Goal: Task Accomplishment & Management: Use online tool/utility

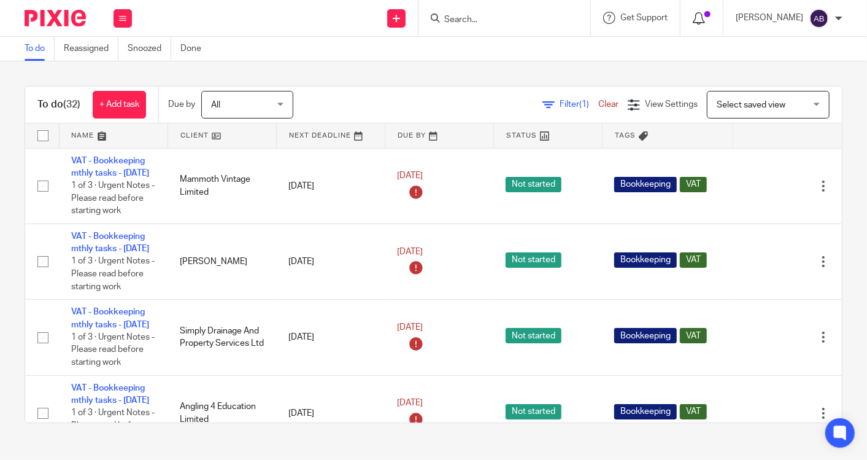
click at [694, 19] on icon at bounding box center [699, 18] width 12 height 12
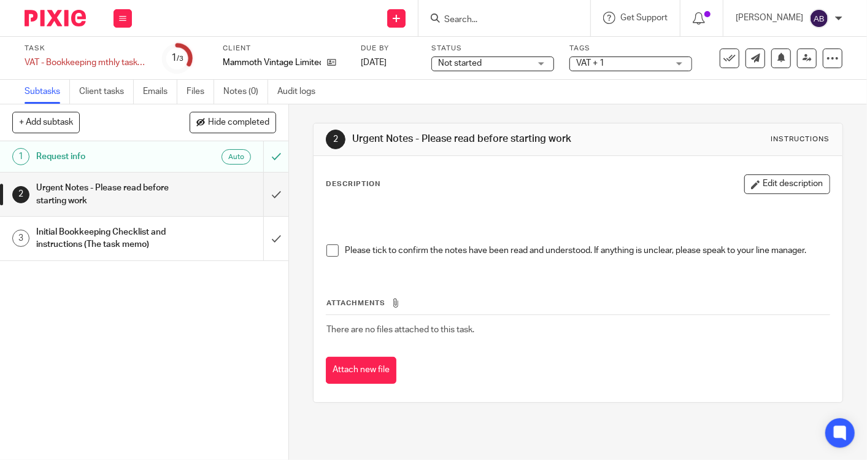
click at [121, 236] on h1 "Initial Bookkeeping Checklist and instructions (The task memo)" at bounding box center [108, 238] width 144 height 31
click at [149, 233] on h1 "Initial Bookkeeping Checklist and instructions (The task memo)" at bounding box center [108, 238] width 144 height 31
click at [138, 226] on h1 "Initial Bookkeeping Checklist and instructions (The task memo)" at bounding box center [108, 238] width 144 height 31
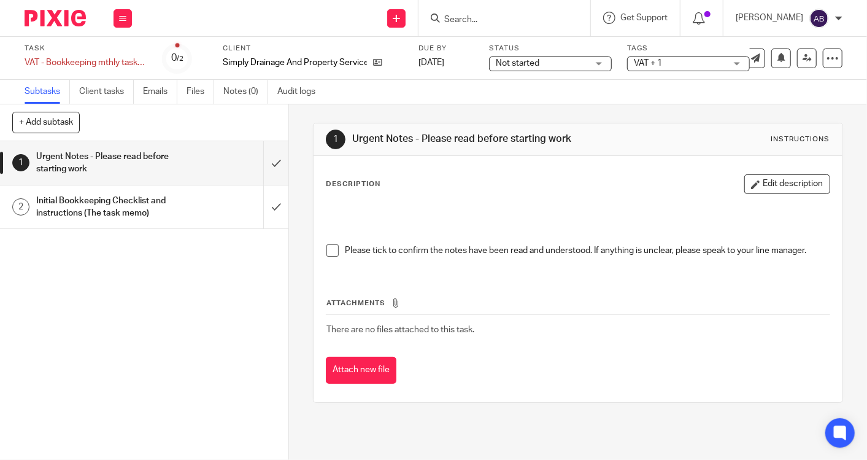
click at [96, 213] on h1 "Initial Bookkeeping Checklist and instructions (The task memo)" at bounding box center [108, 206] width 144 height 31
click at [145, 193] on h1 "Initial Bookkeeping Checklist and instructions (The task memo)" at bounding box center [108, 206] width 144 height 31
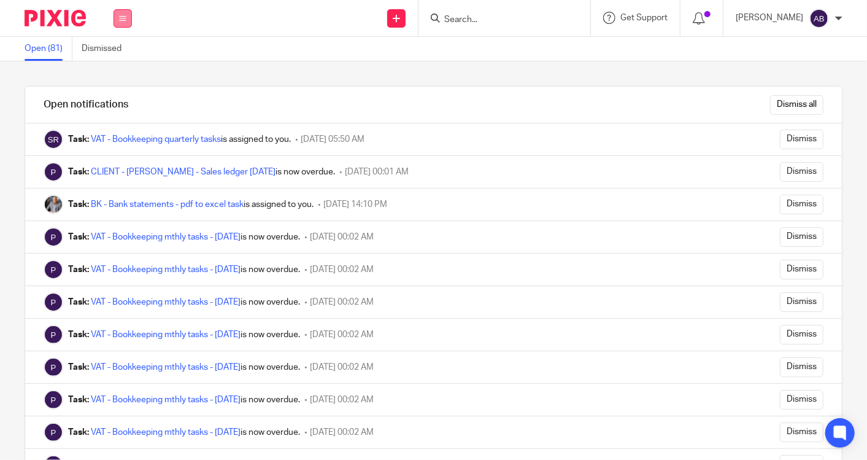
click at [124, 19] on icon at bounding box center [122, 18] width 7 height 7
click at [117, 58] on link "Work" at bounding box center [116, 57] width 20 height 9
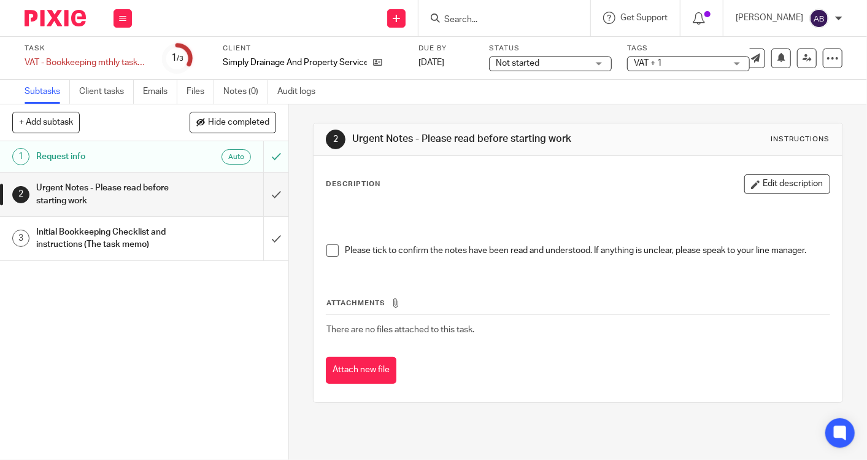
click at [107, 226] on h1 "Initial Bookkeeping Checklist and instructions (The task memo)" at bounding box center [108, 238] width 144 height 31
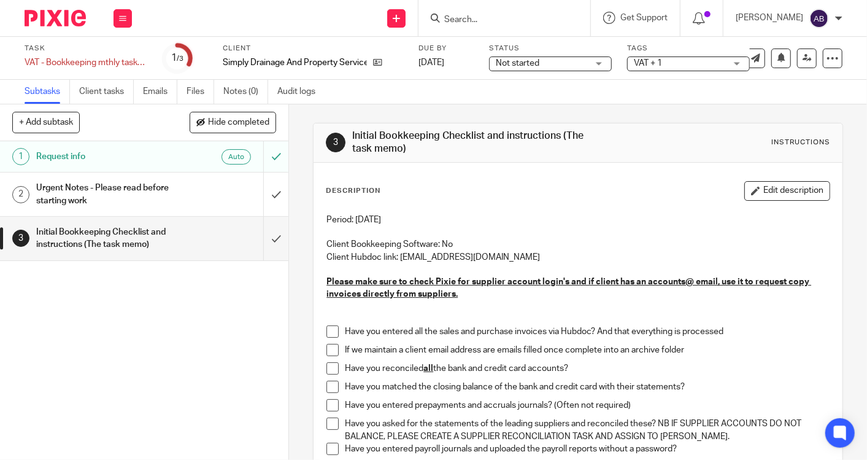
click at [172, 226] on div "Initial Bookkeeping Checklist and instructions (The task memo)" at bounding box center [143, 238] width 215 height 31
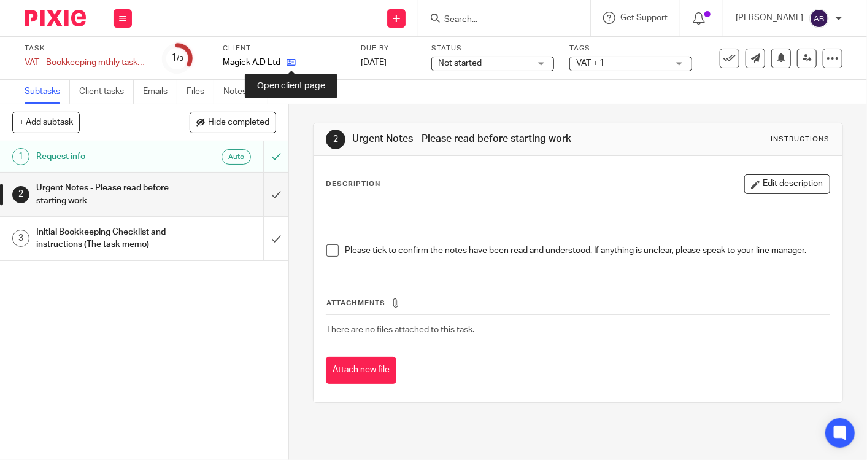
click at [288, 66] on icon at bounding box center [291, 62] width 9 height 9
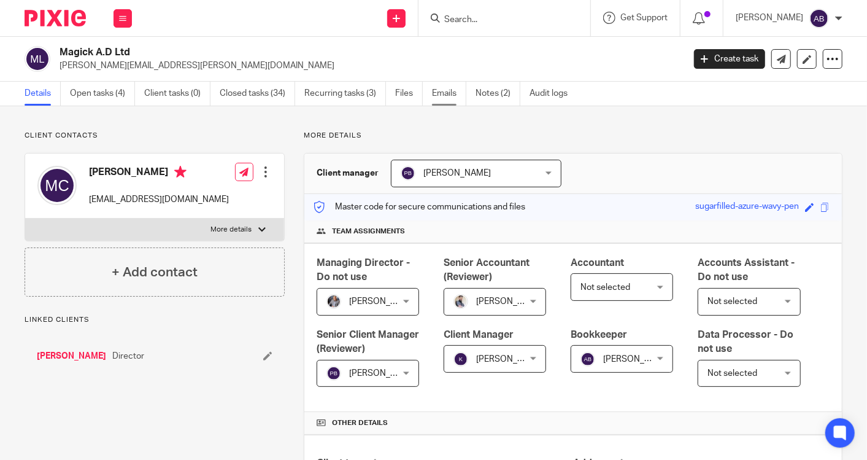
click at [442, 90] on link "Emails" at bounding box center [449, 94] width 34 height 24
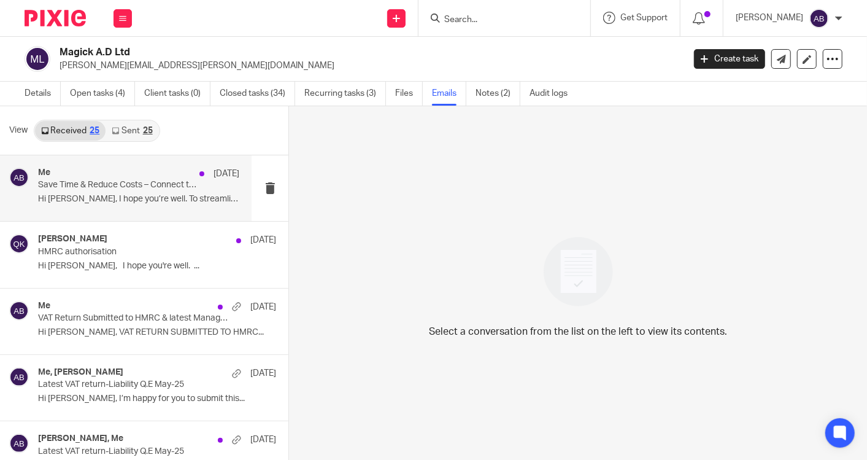
click at [110, 173] on div "Me [DATE]" at bounding box center [138, 174] width 201 height 12
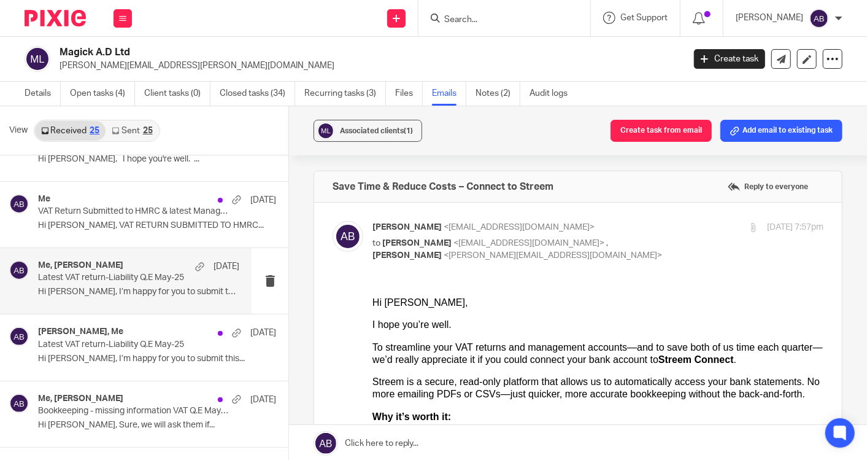
scroll to position [204, 0]
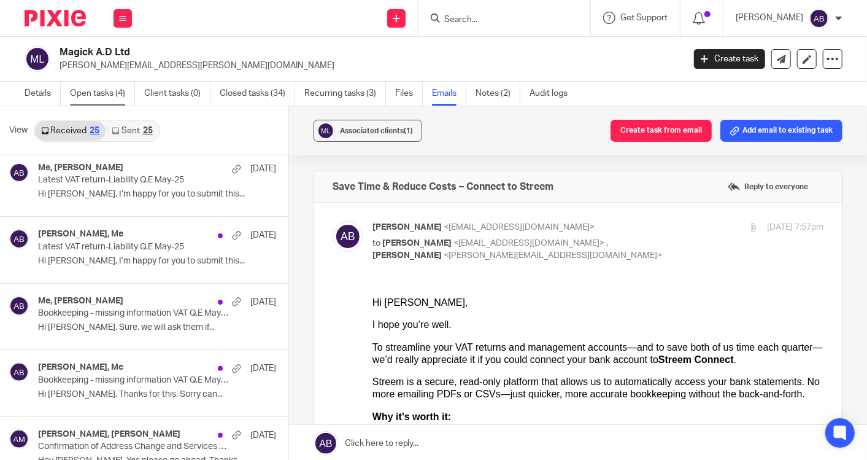
click at [117, 92] on link "Open tasks (4)" at bounding box center [102, 94] width 65 height 24
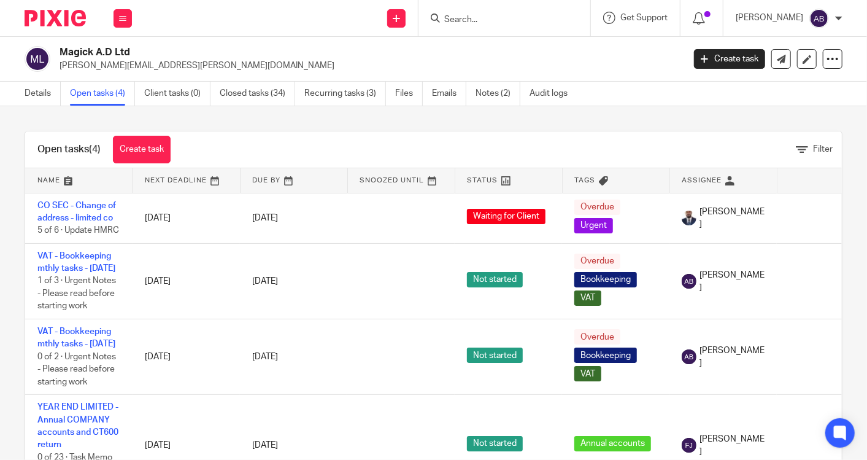
click at [268, 49] on h2 "Magick A.D Ltd" at bounding box center [306, 52] width 493 height 13
click at [438, 93] on link "Emails" at bounding box center [449, 94] width 34 height 24
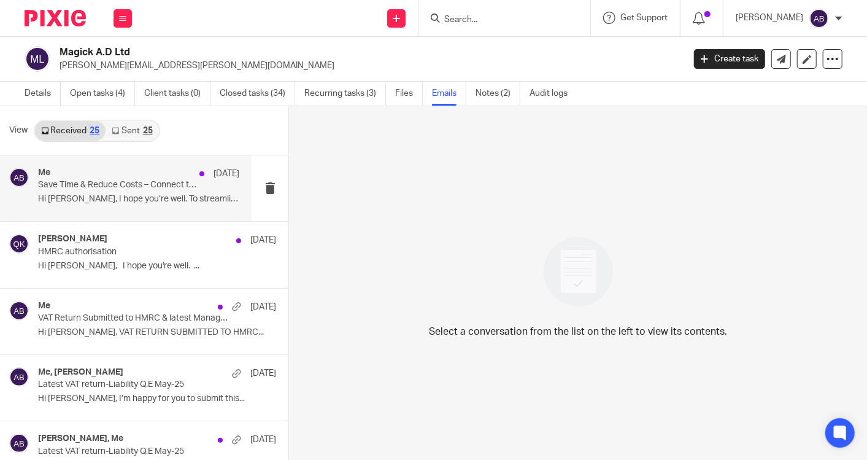
click at [158, 195] on p "Hi Matthew, I hope you’re well. To streamline..." at bounding box center [138, 199] width 201 height 10
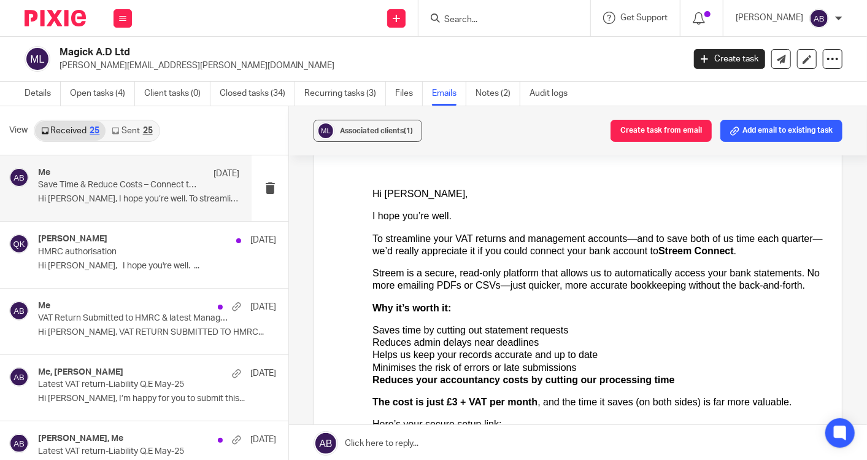
scroll to position [136, 0]
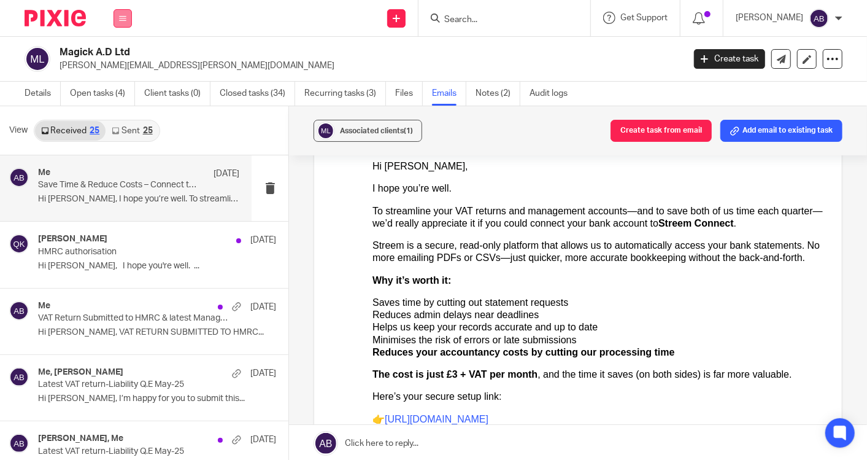
click at [121, 18] on icon at bounding box center [122, 18] width 7 height 7
click at [124, 112] on link "Team" at bounding box center [116, 111] width 20 height 9
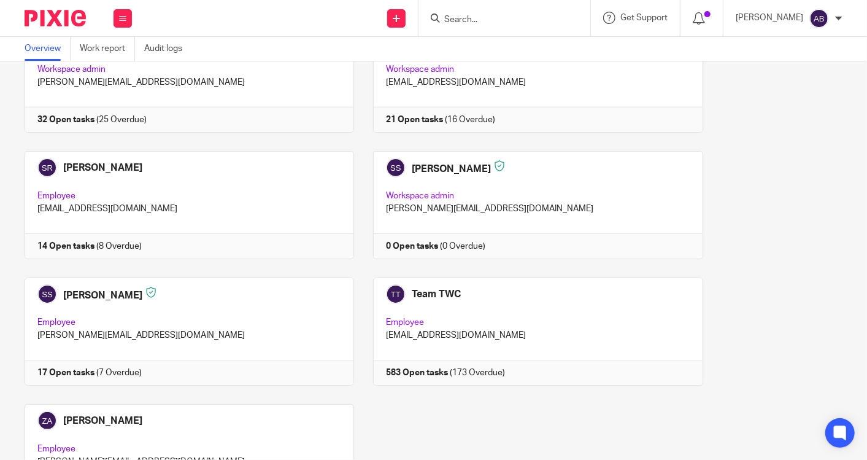
scroll to position [750, 0]
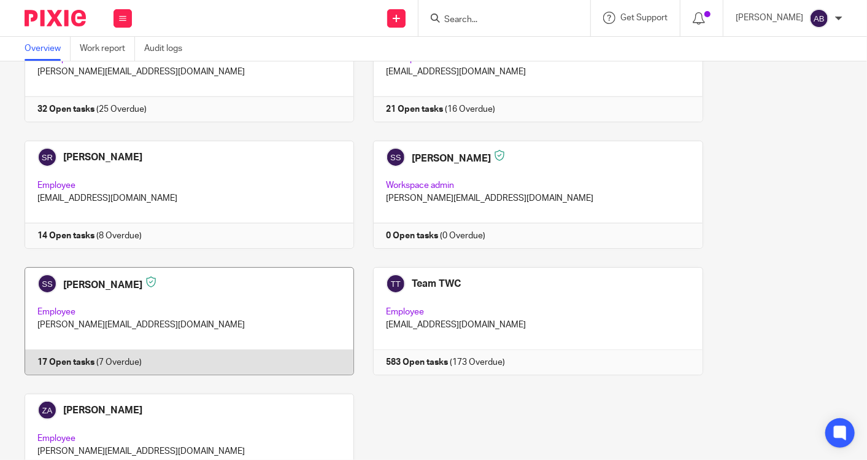
click at [164, 282] on link at bounding box center [180, 321] width 349 height 108
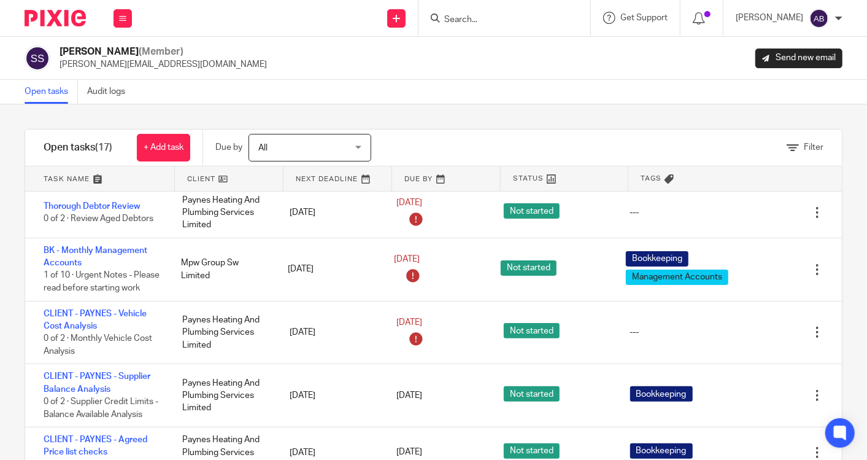
scroll to position [204, 0]
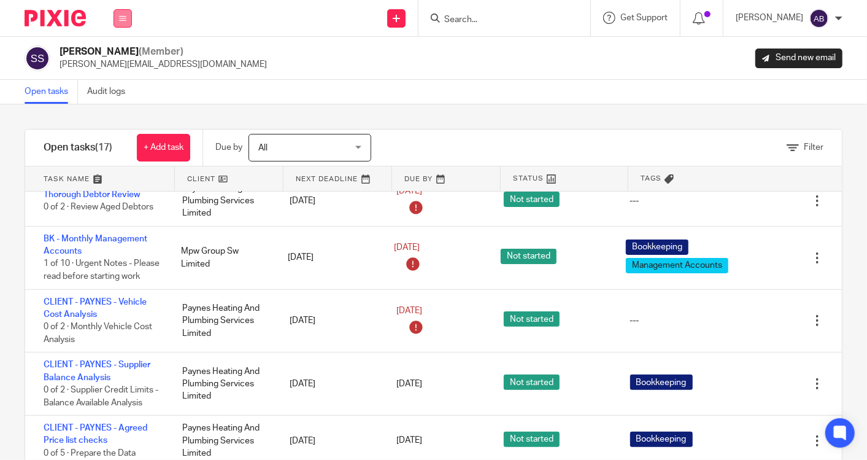
click at [122, 17] on icon at bounding box center [122, 18] width 7 height 7
click at [118, 107] on link "Team" at bounding box center [116, 111] width 21 height 9
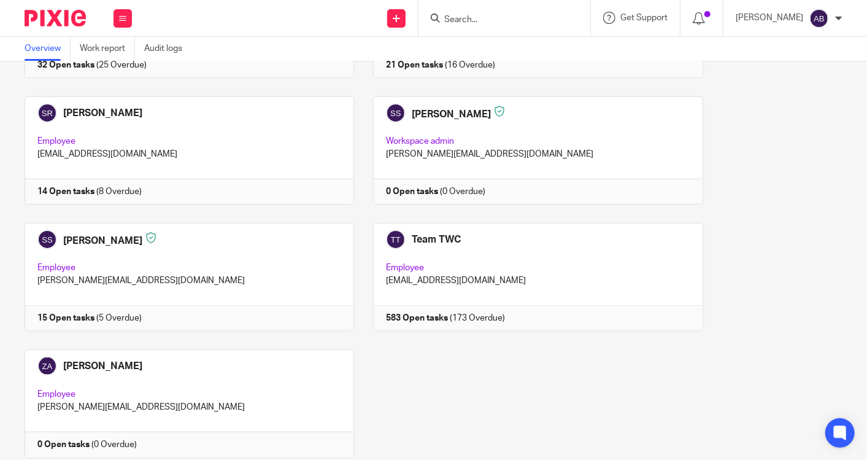
scroll to position [830, 0]
